Goal: Transaction & Acquisition: Download file/media

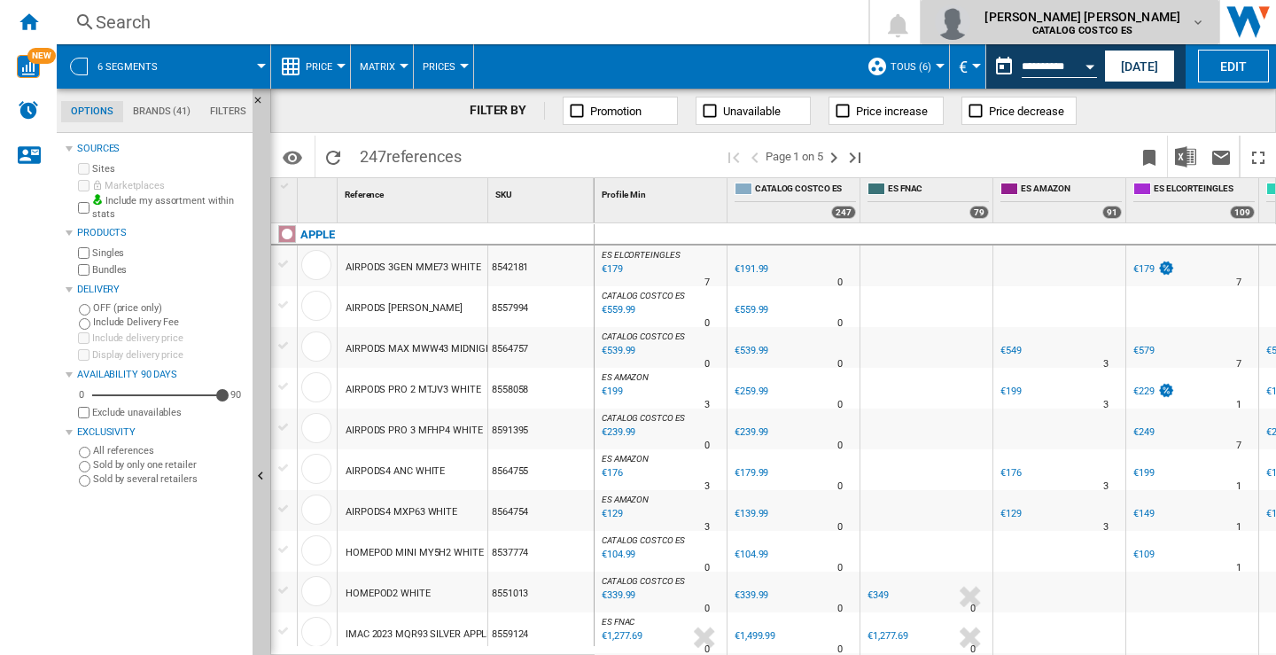
click at [1194, 23] on md-icon "button" at bounding box center [1198, 22] width 14 height 14
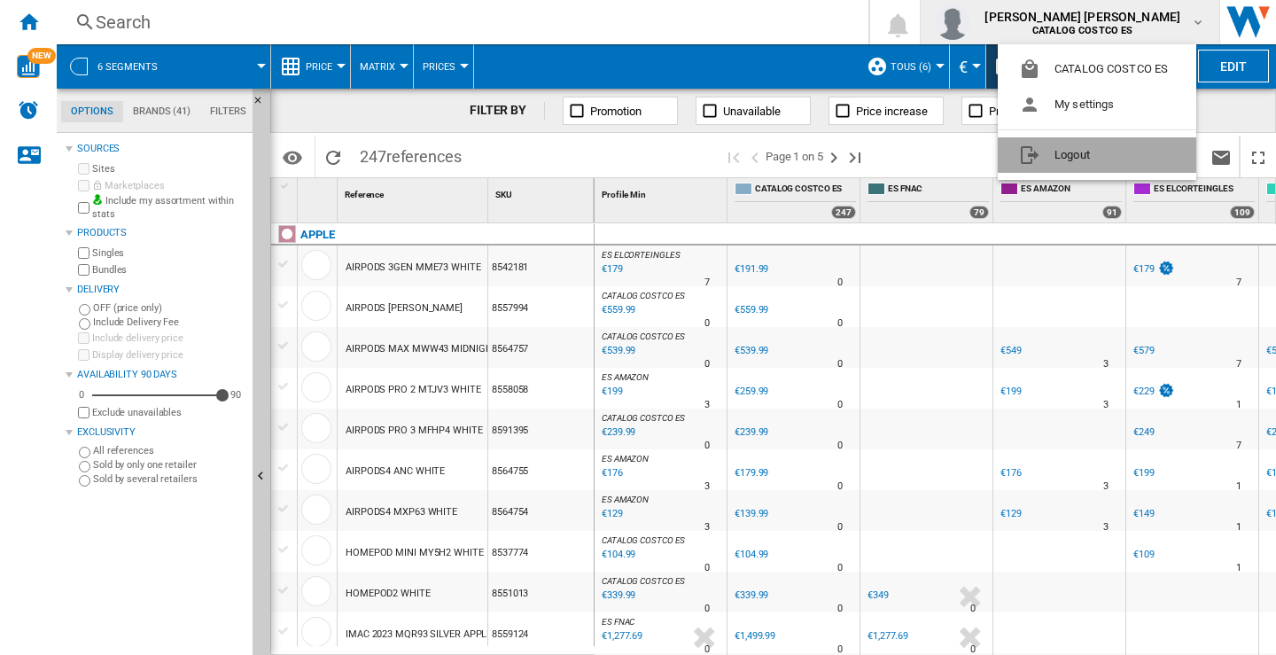
click at [1058, 152] on button "Logout" at bounding box center [1097, 154] width 199 height 35
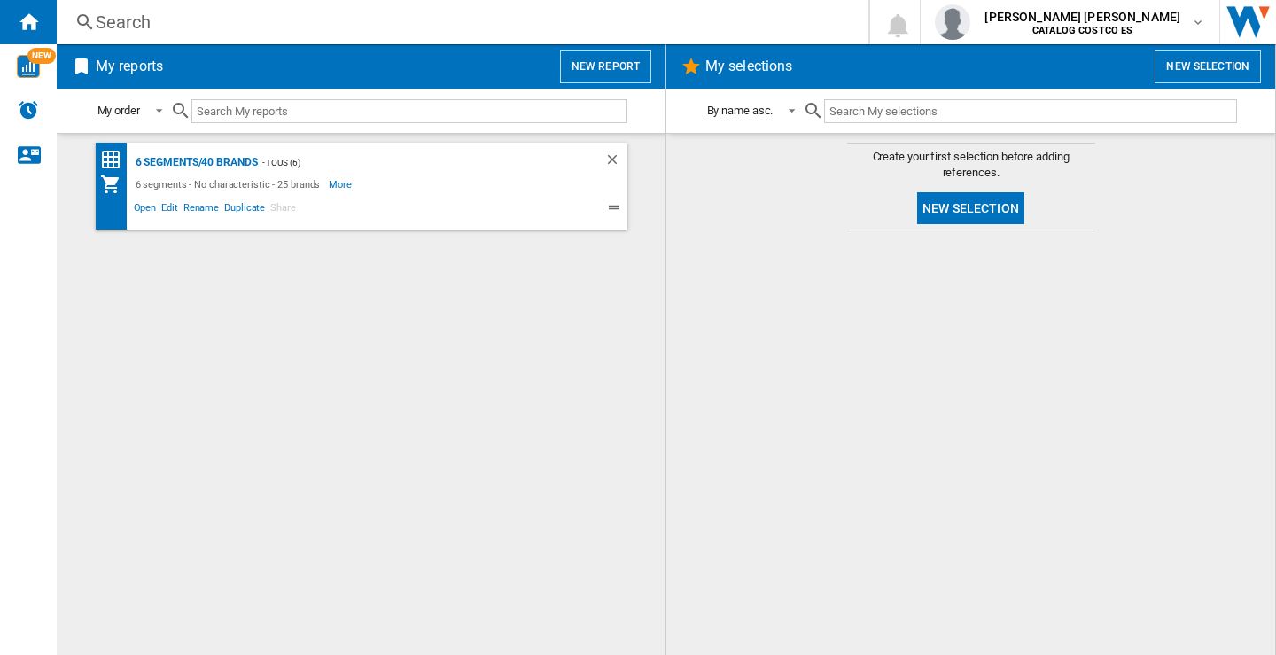
click at [598, 64] on button "New report" at bounding box center [605, 67] width 91 height 34
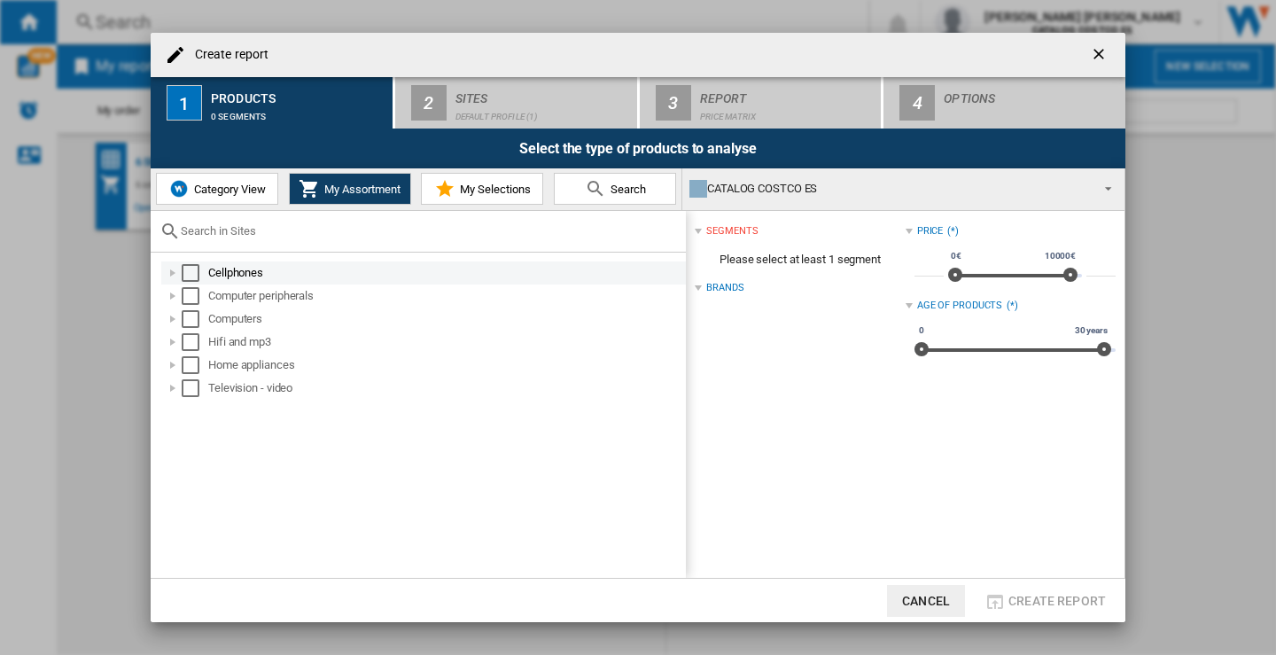
click at [197, 269] on div "Select" at bounding box center [191, 273] width 18 height 18
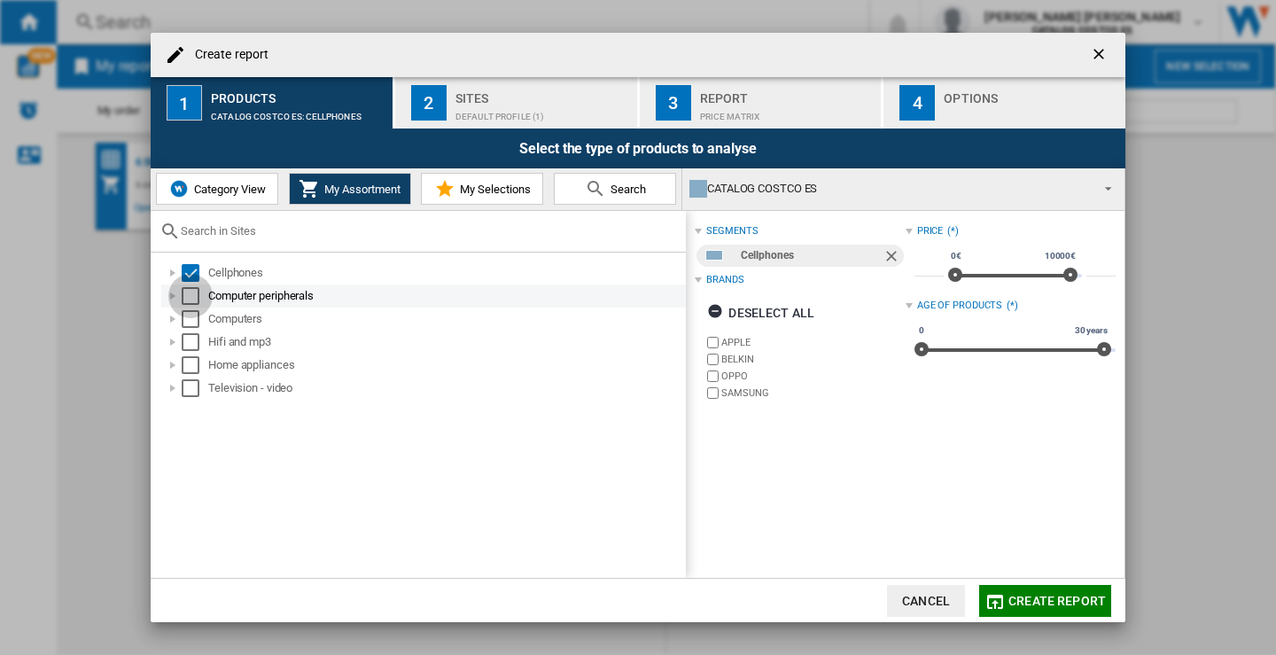
click at [187, 291] on div "Select" at bounding box center [191, 296] width 18 height 18
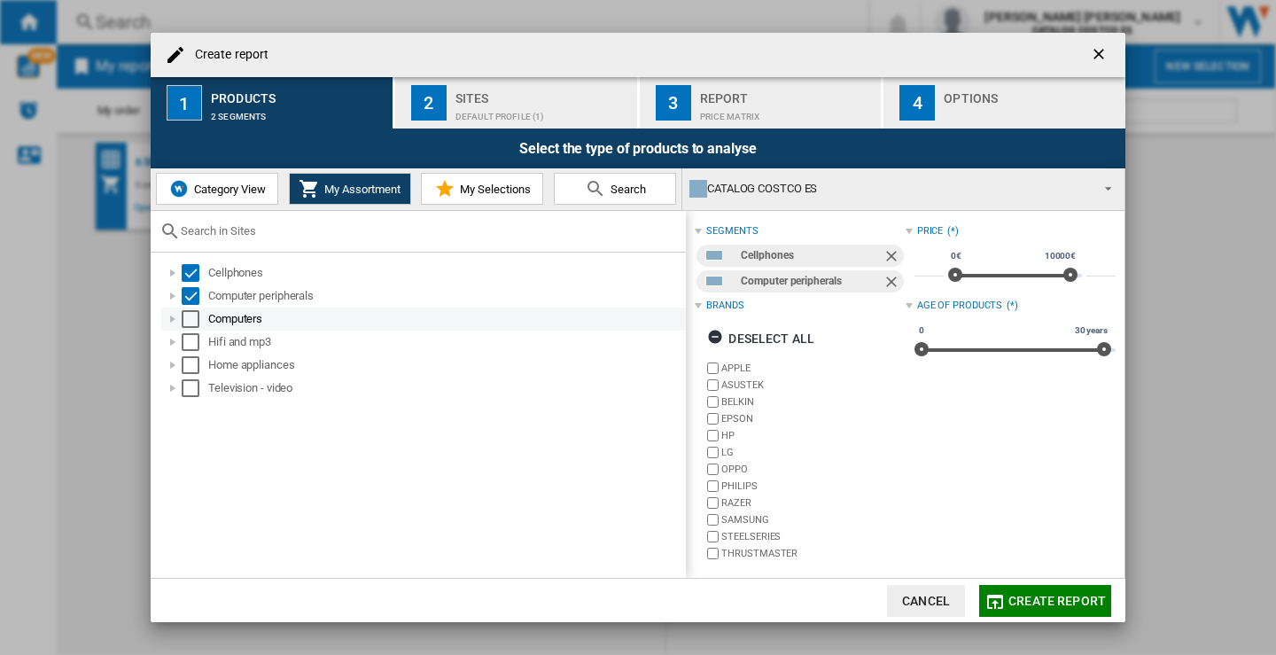
click at [190, 315] on div "Select" at bounding box center [191, 319] width 18 height 18
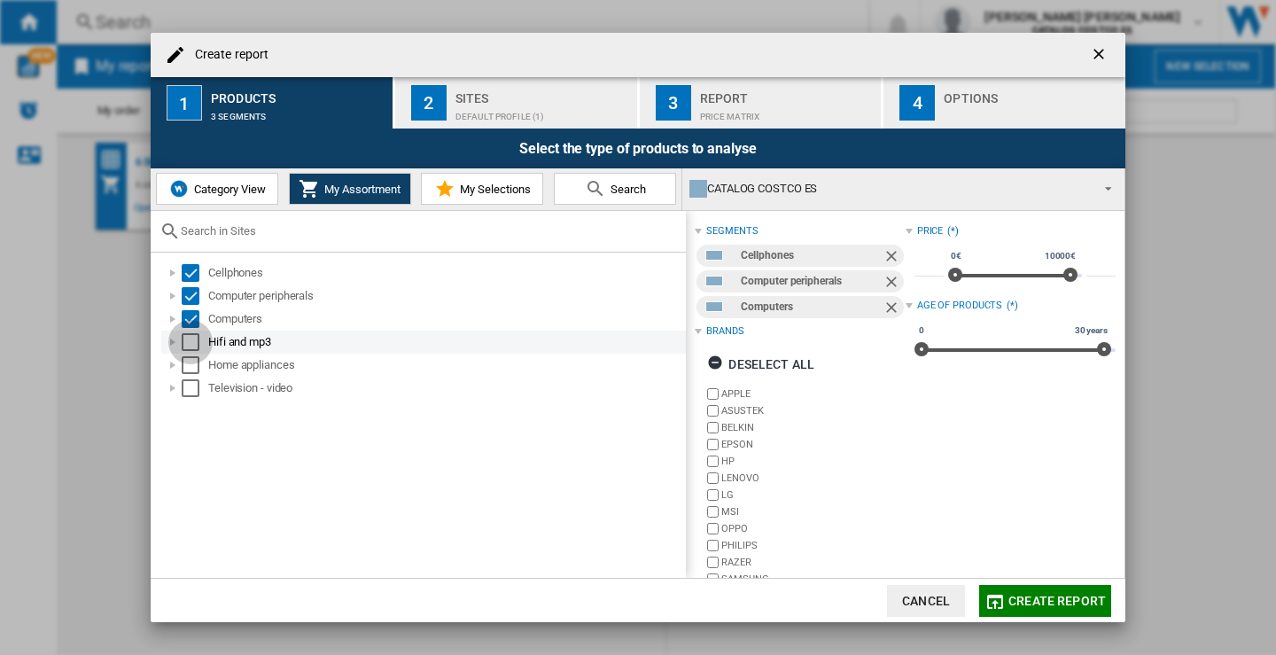
click at [193, 341] on div "Select" at bounding box center [191, 342] width 18 height 18
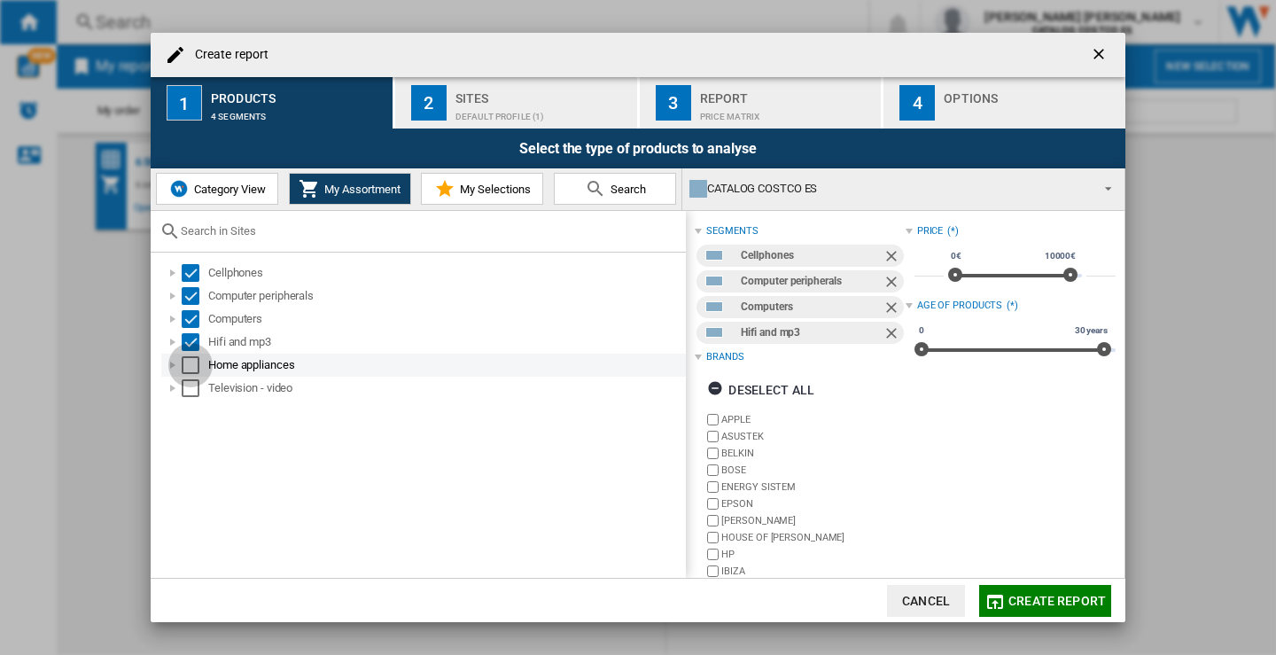
click at [185, 363] on div "Select" at bounding box center [191, 365] width 18 height 18
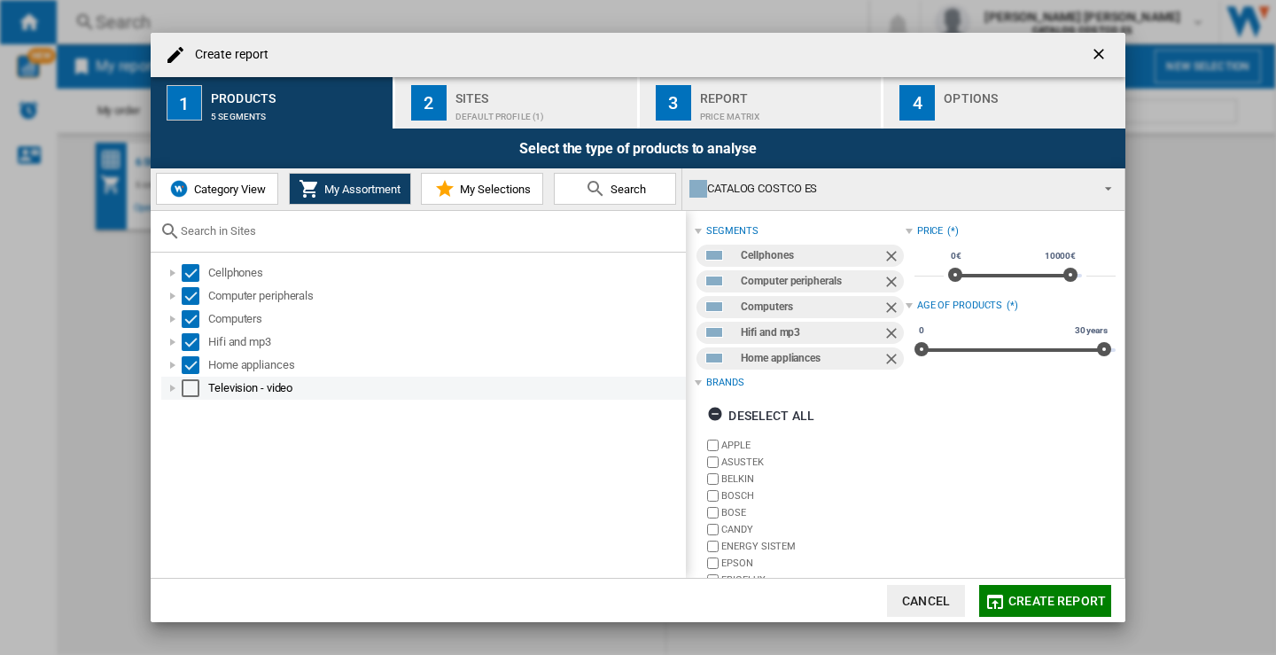
click at [187, 393] on div "Select" at bounding box center [191, 388] width 18 height 18
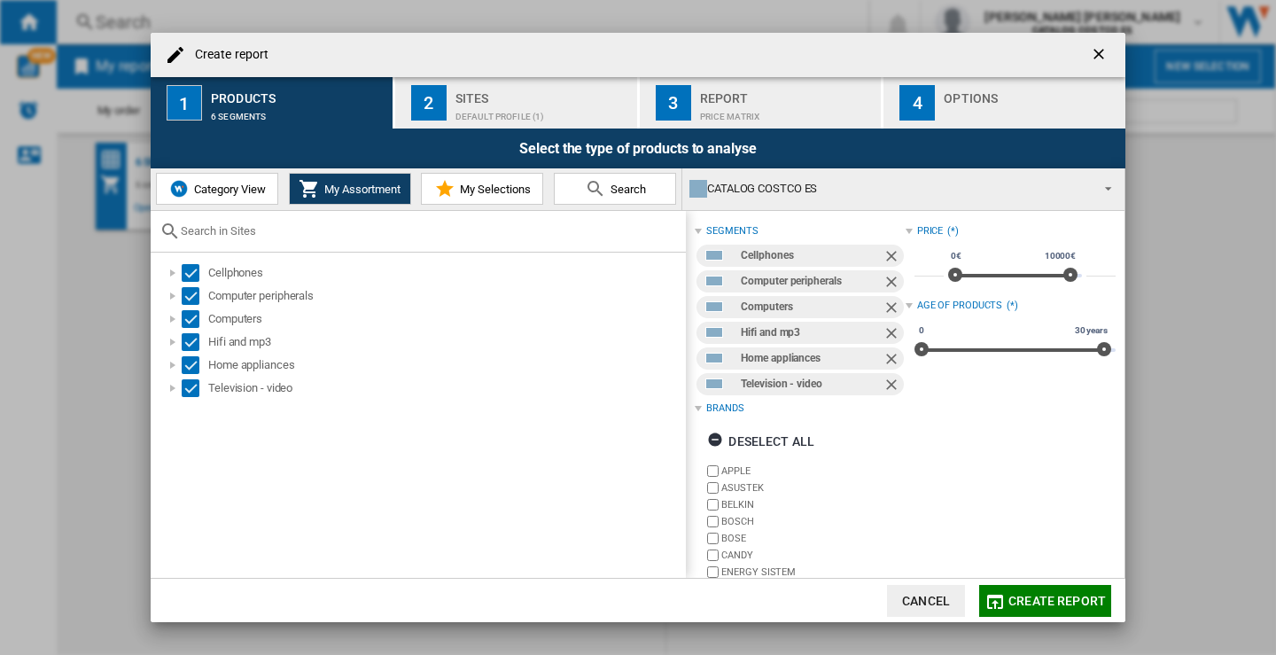
click at [493, 89] on div "Sites" at bounding box center [542, 93] width 175 height 19
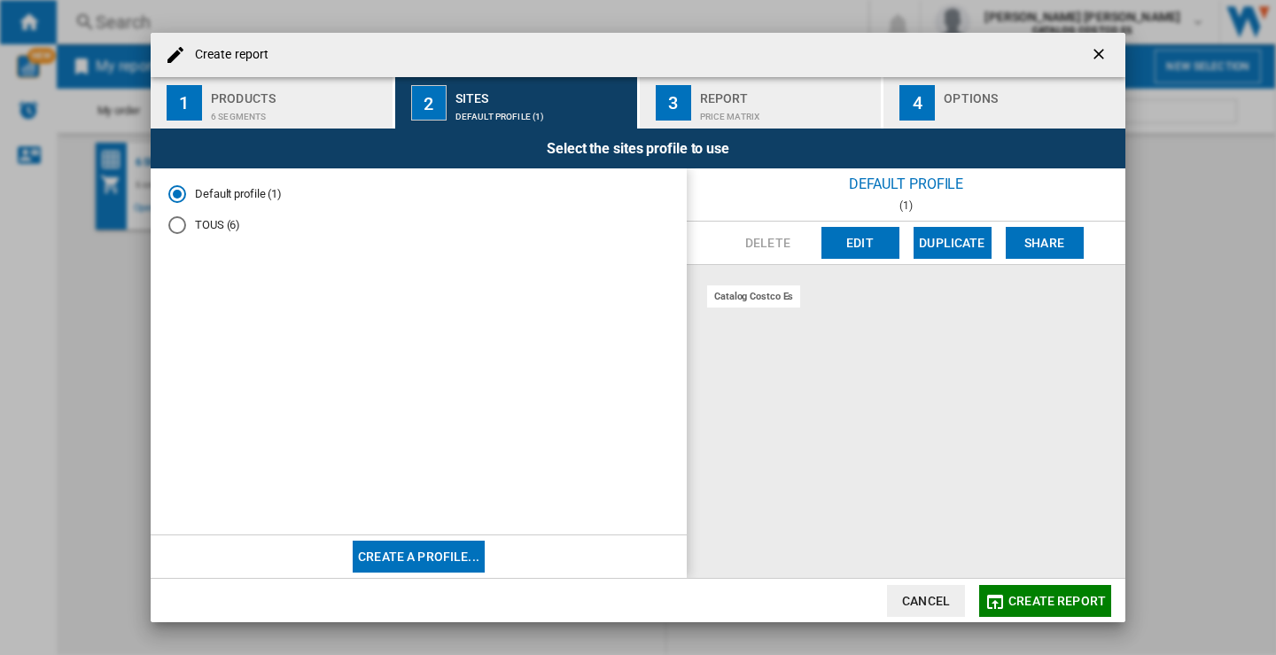
click at [176, 228] on div "TOUS (6)" at bounding box center [177, 225] width 18 height 18
click at [807, 101] on div "Report" at bounding box center [787, 93] width 175 height 19
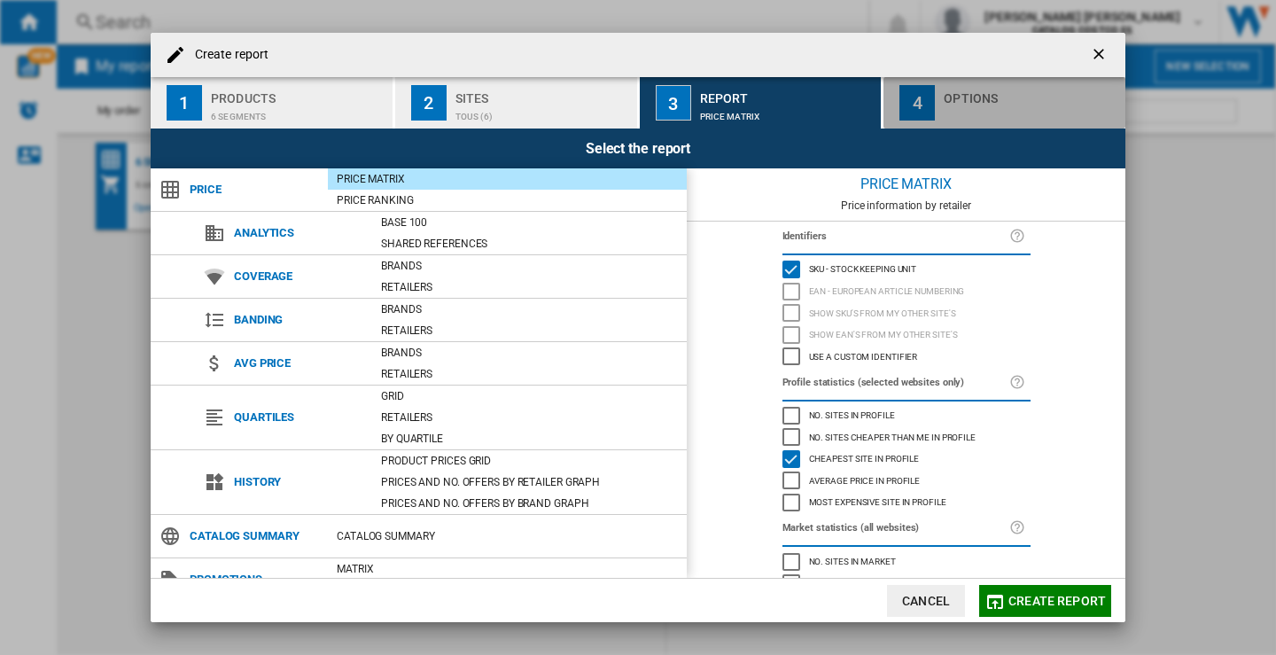
click at [948, 90] on div "Options" at bounding box center [1031, 93] width 175 height 19
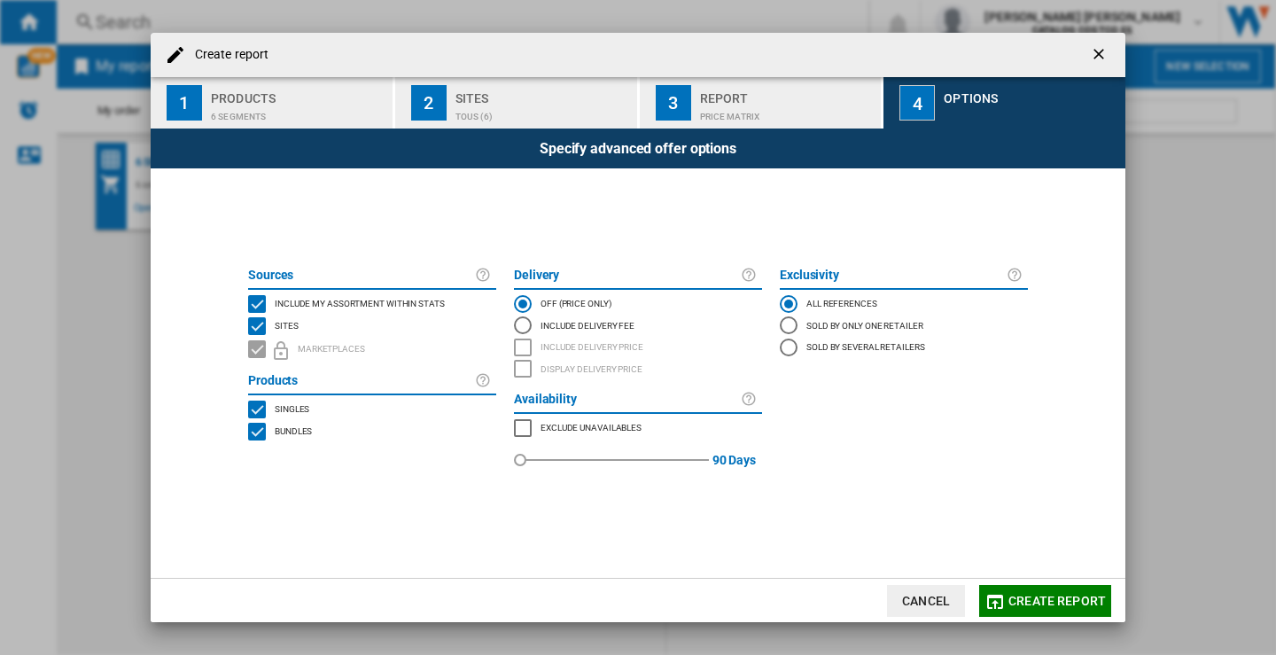
click at [1044, 590] on button "Create report" at bounding box center [1045, 601] width 132 height 32
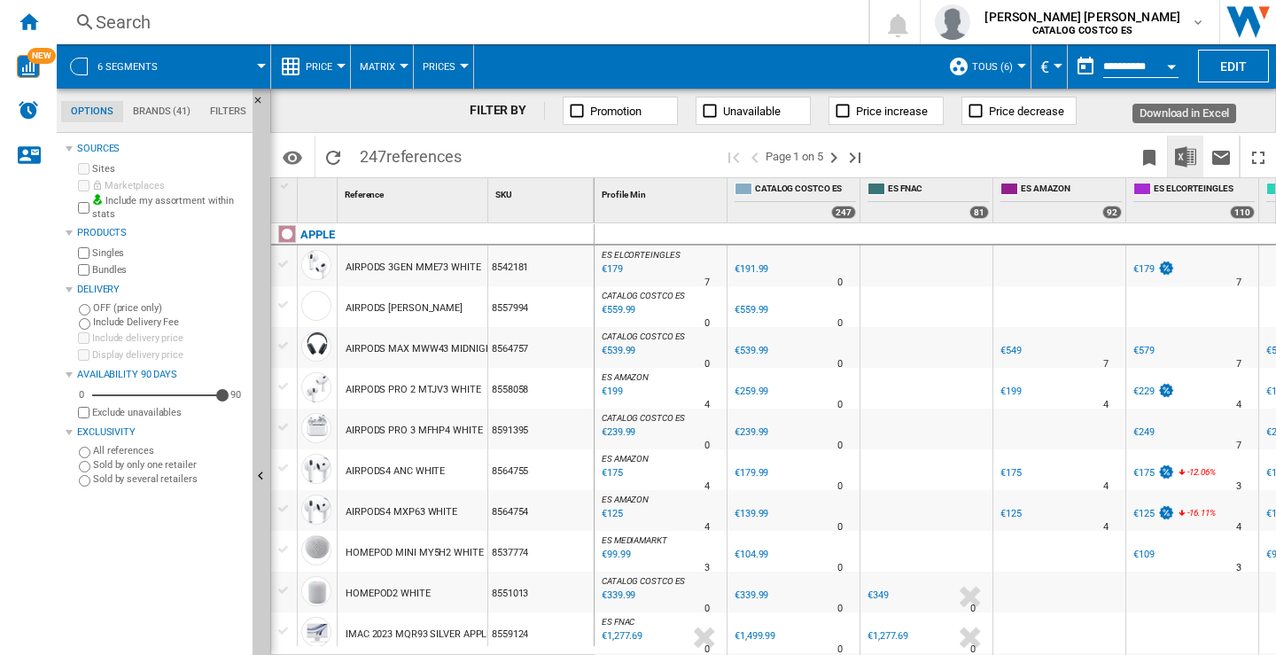
click at [1185, 157] on img "Download in Excel" at bounding box center [1185, 156] width 21 height 21
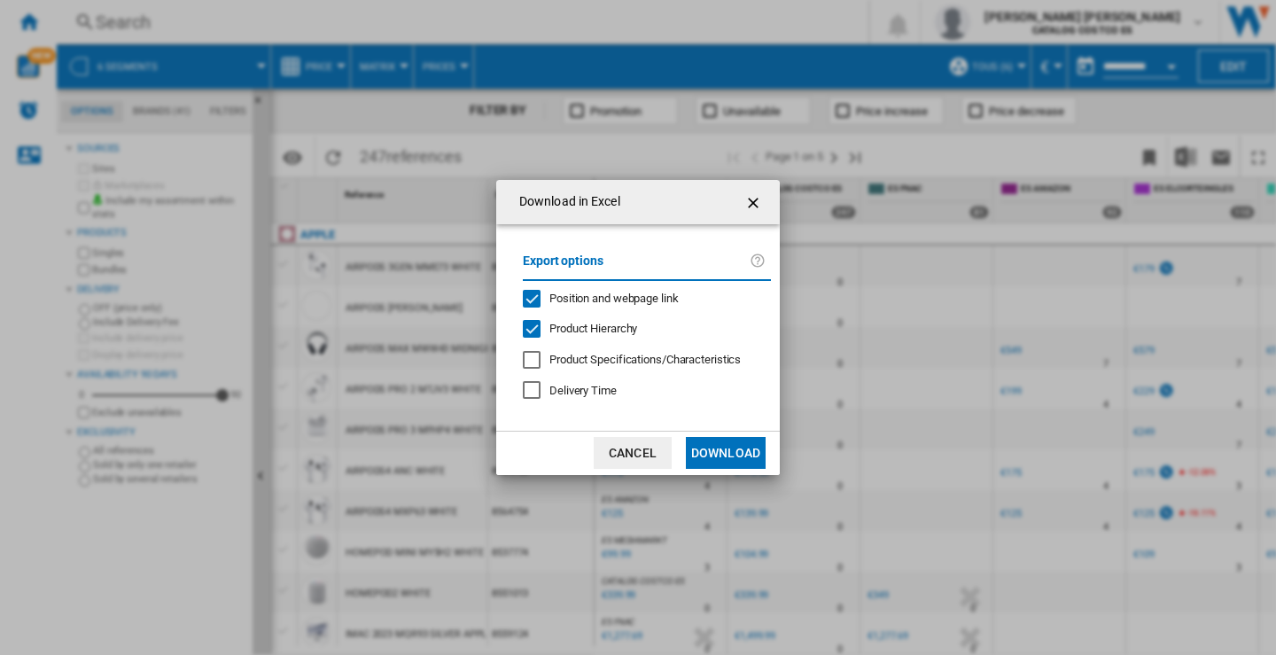
click at [724, 450] on button "Download" at bounding box center [726, 453] width 80 height 32
